Goal: Transaction & Acquisition: Purchase product/service

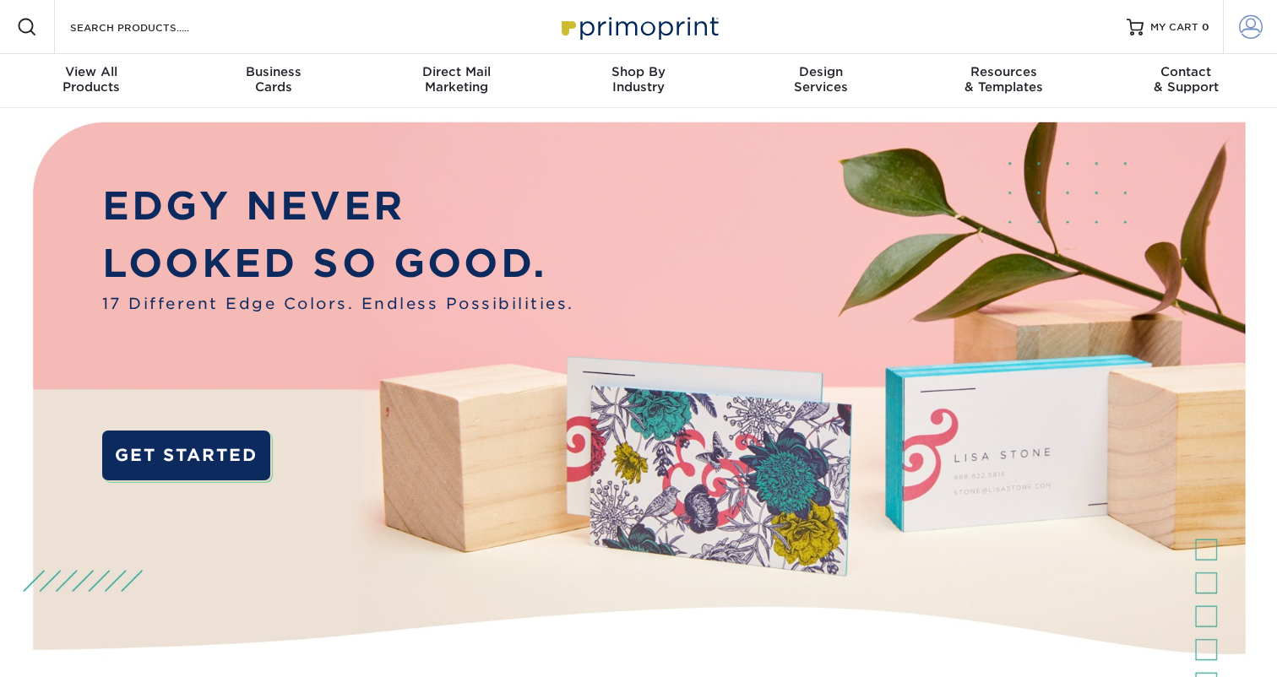
click at [1250, 20] on span at bounding box center [1251, 27] width 24 height 24
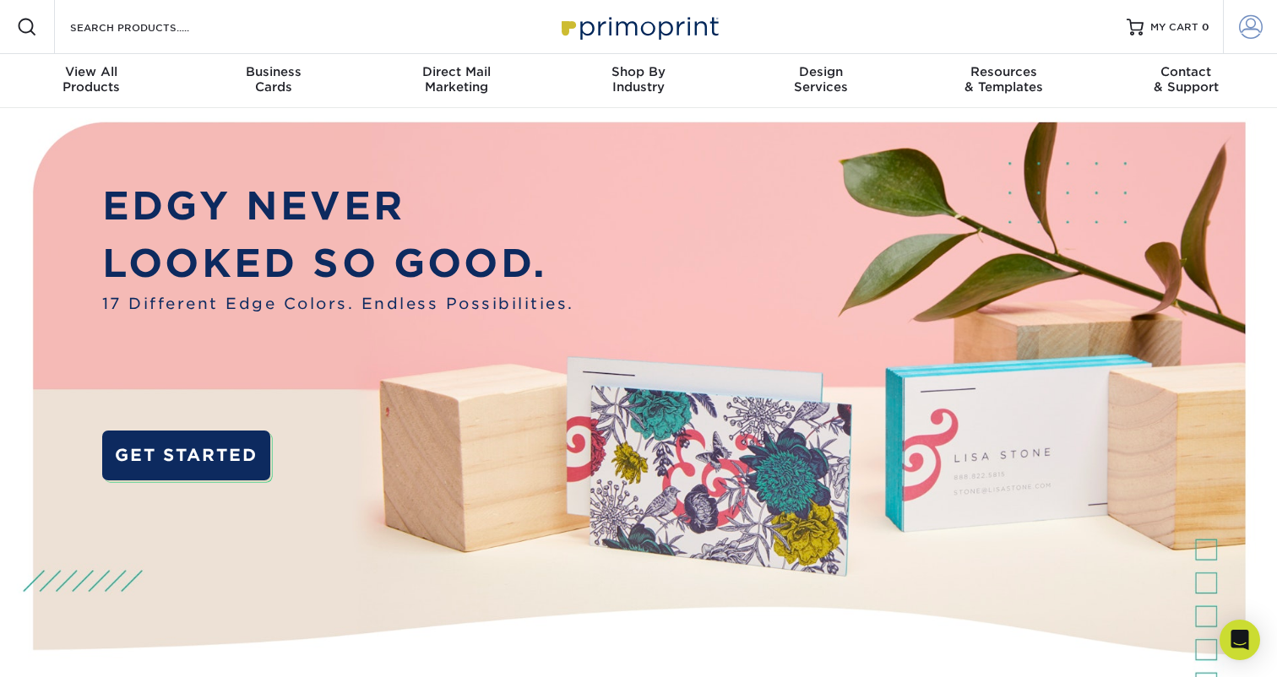
click at [1256, 24] on span at bounding box center [1251, 27] width 24 height 24
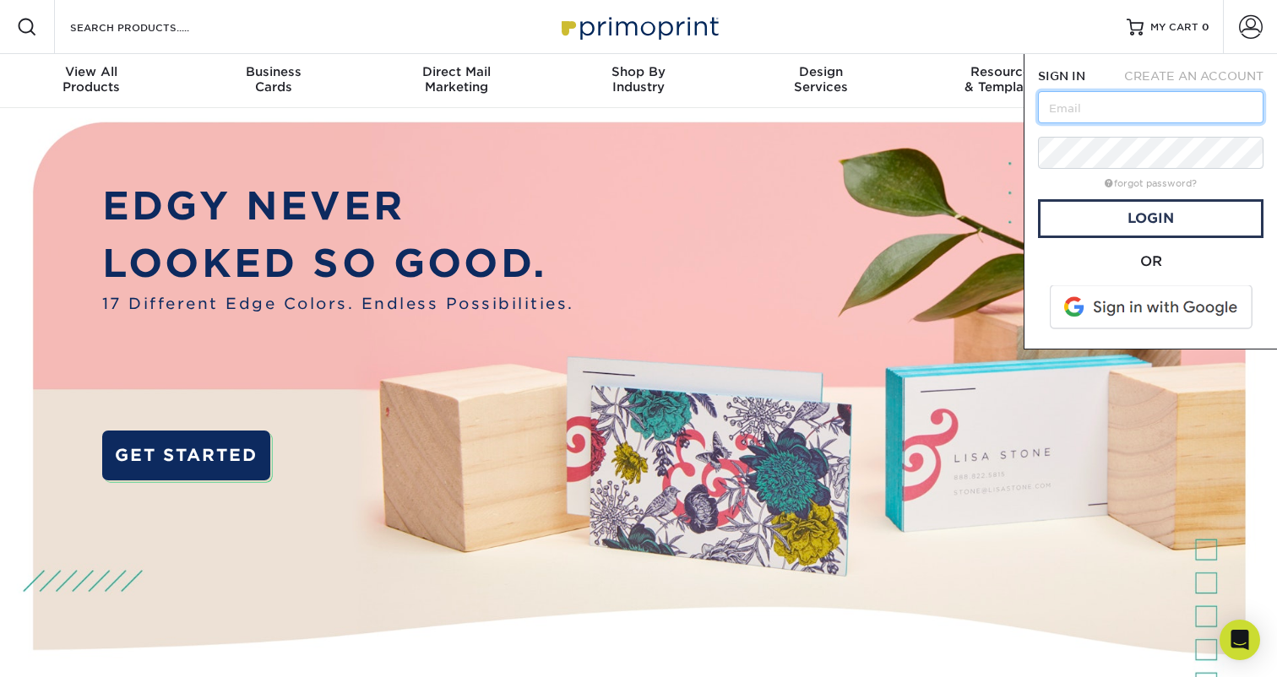
type input "anthony@civicbell.com"
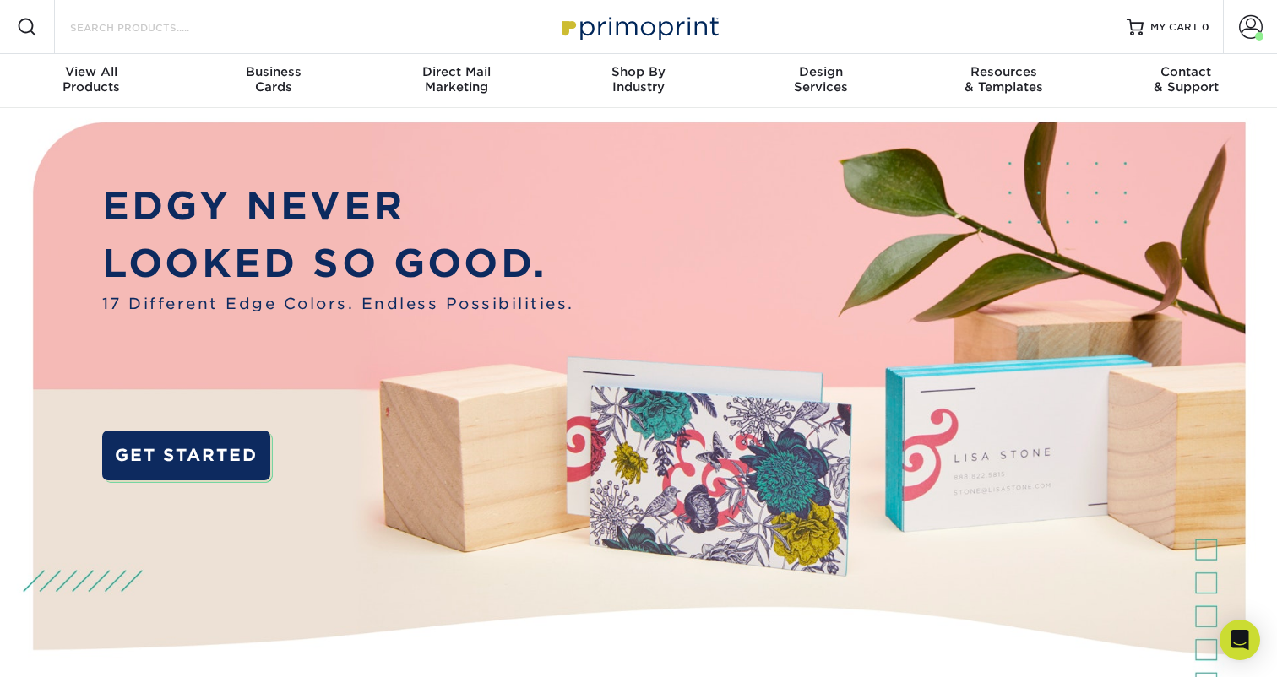
click at [140, 19] on input "Search Products" at bounding box center [150, 27] width 165 height 20
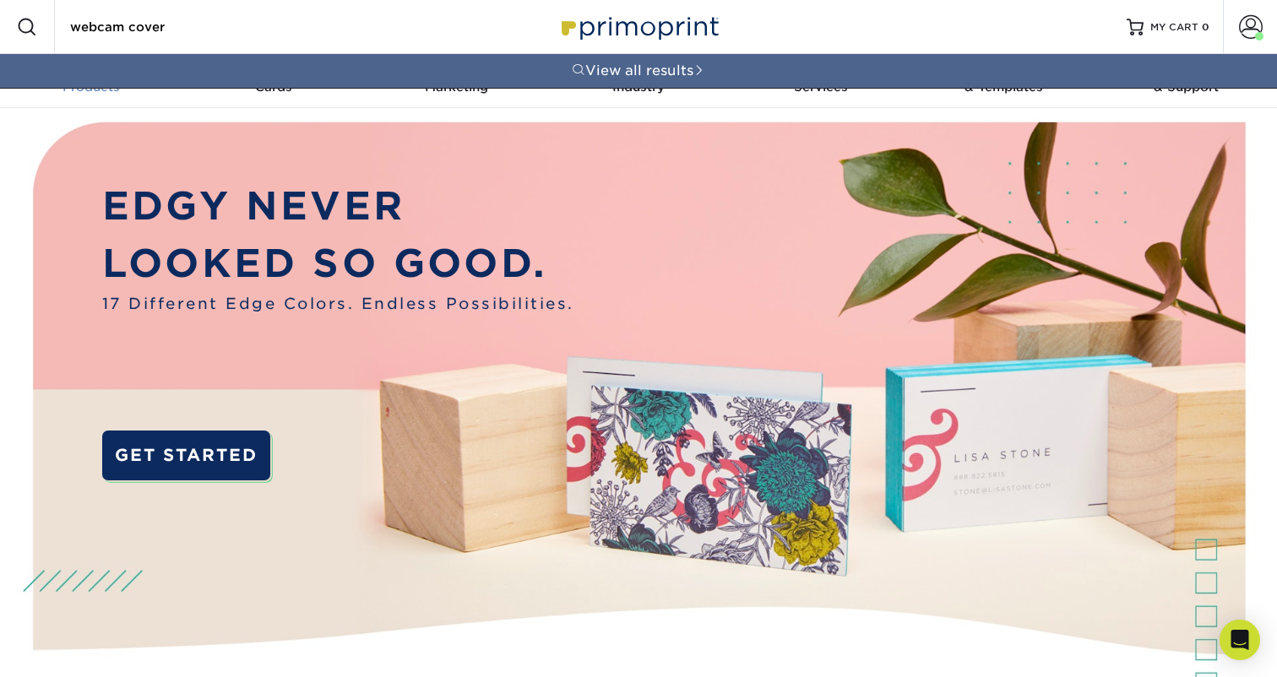
type input "webcam cover"
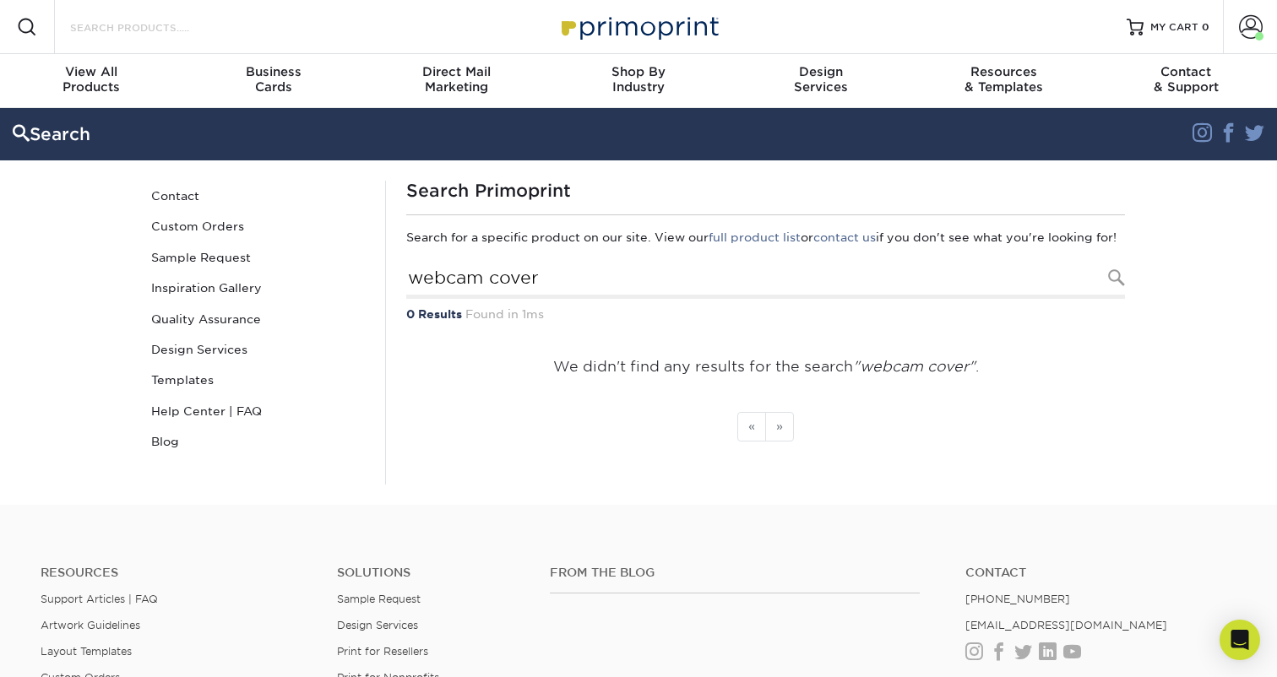
click at [210, 30] on input "Search Products" at bounding box center [150, 27] width 165 height 20
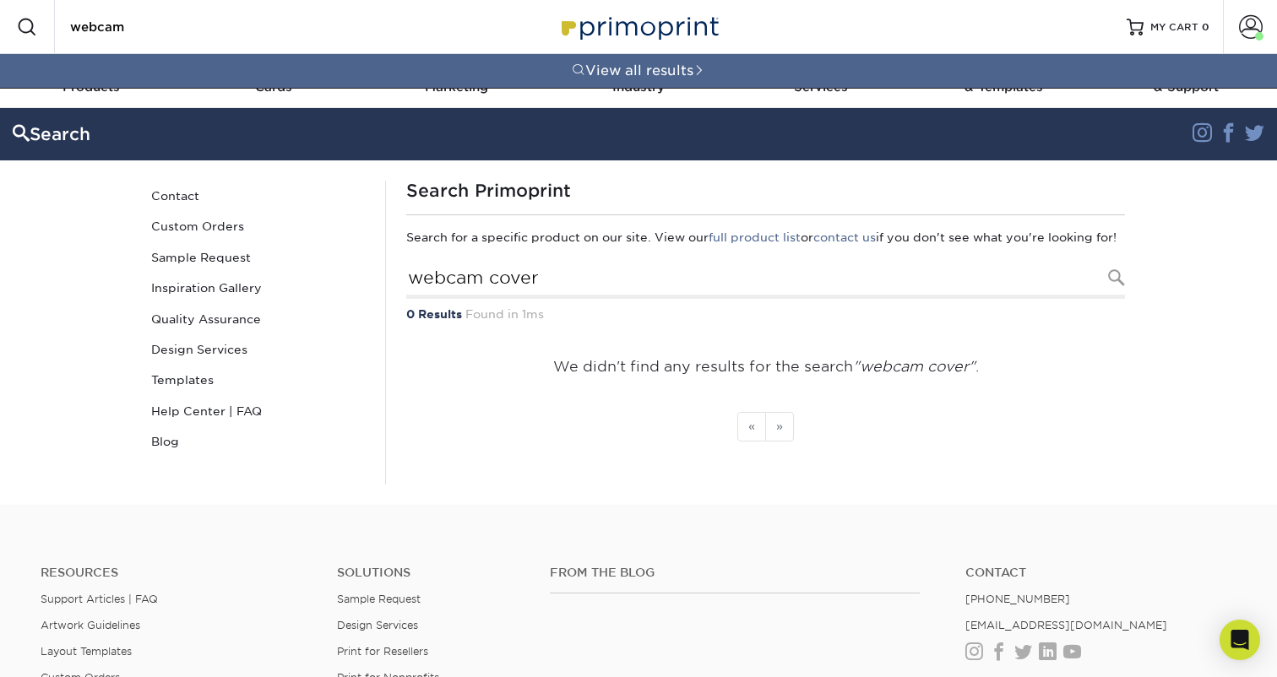
type input "webcam"
